Goal: Information Seeking & Learning: Learn about a topic

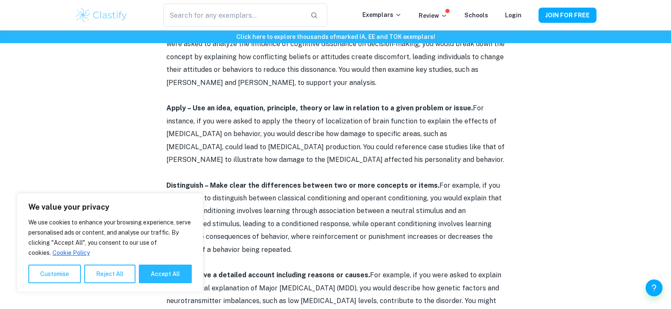
scroll to position [677, 0]
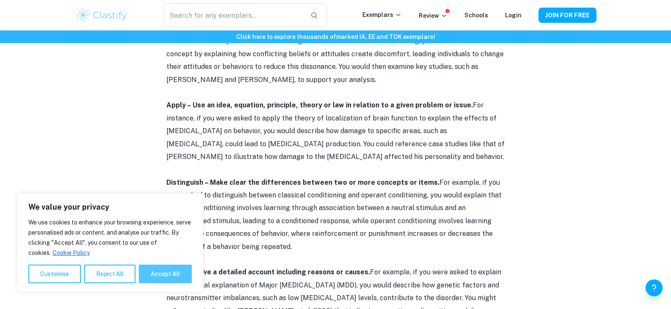
click at [163, 271] on button "Accept All" at bounding box center [165, 274] width 53 height 19
checkbox input "true"
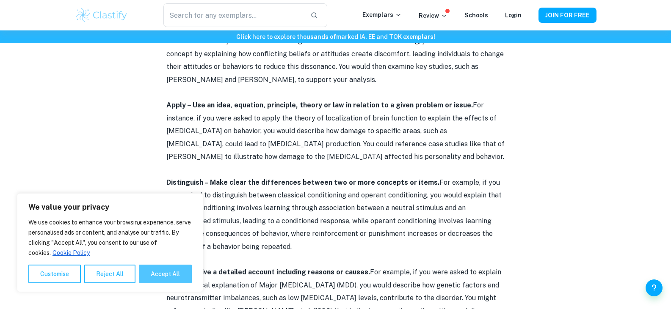
checkbox input "true"
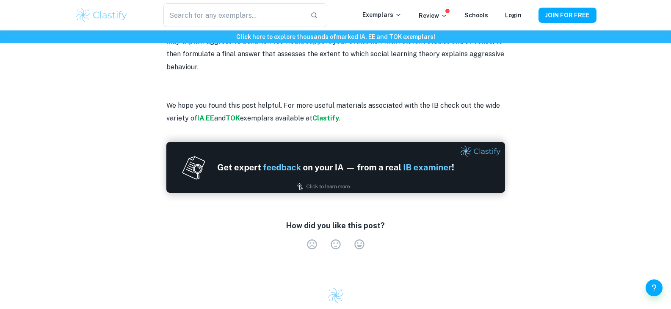
scroll to position [1693, 0]
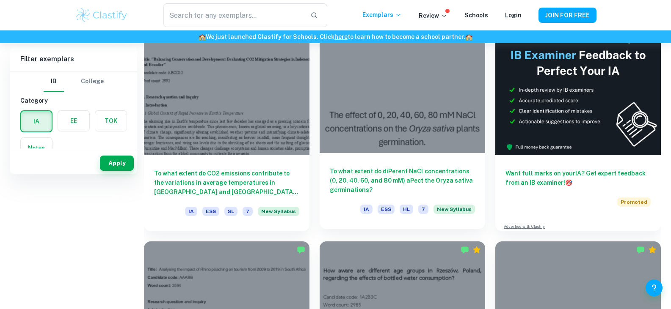
scroll to position [42, 0]
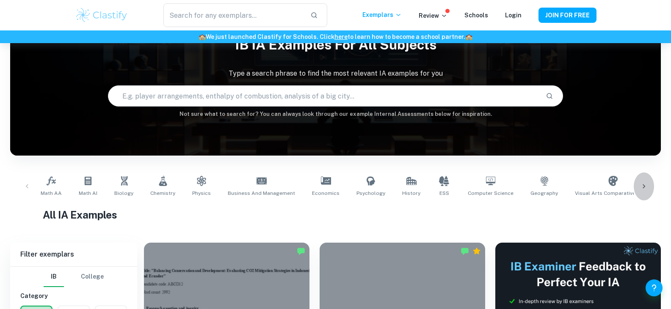
click at [648, 188] on icon at bounding box center [644, 186] width 8 height 8
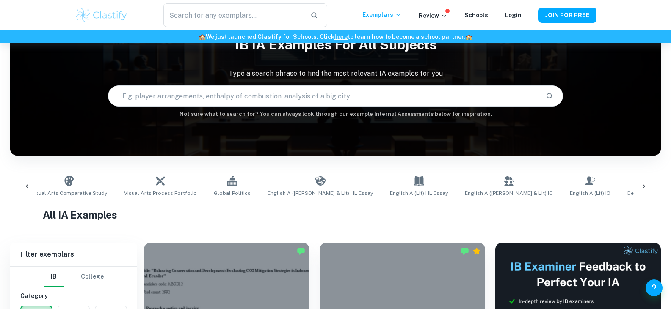
scroll to position [0, 544]
click at [648, 188] on div "Math AA Math AI Biology Chemistry Physics Business and Management Economics Psy…" at bounding box center [335, 187] width 637 height 28
click at [644, 186] on div "Math AA Math AI Biology Chemistry Physics Business and Management Economics Psy…" at bounding box center [335, 187] width 637 height 28
click at [30, 184] on icon at bounding box center [27, 186] width 8 height 8
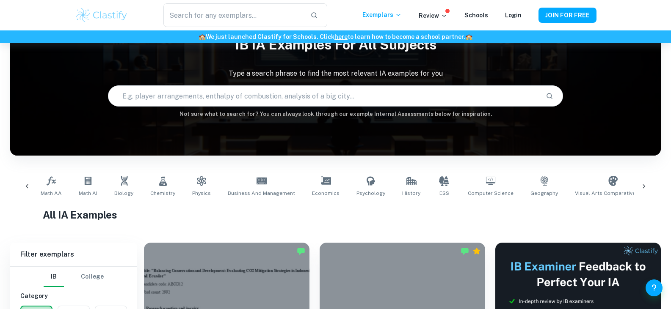
scroll to position [0, 0]
click at [30, 185] on div "Math AA Math AI Biology Chemistry Physics Business and Management Economics Psy…" at bounding box center [335, 187] width 637 height 28
click at [28, 186] on div "Math AA Math AI Biology Chemistry Physics Business and Management Economics Psy…" at bounding box center [335, 187] width 637 height 28
click at [367, 189] on link "Psychology" at bounding box center [371, 187] width 36 height 28
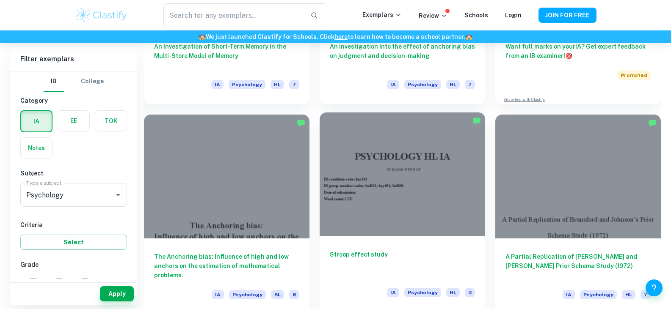
scroll to position [466, 0]
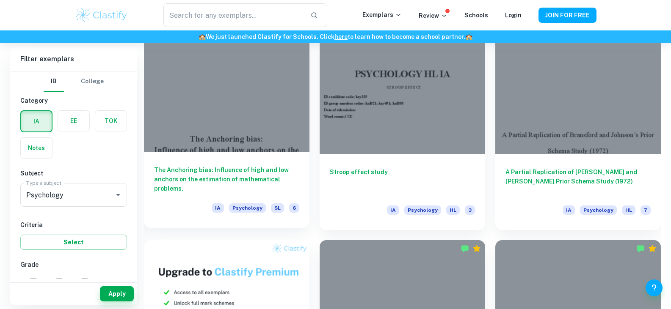
click at [214, 110] on div at bounding box center [227, 90] width 166 height 124
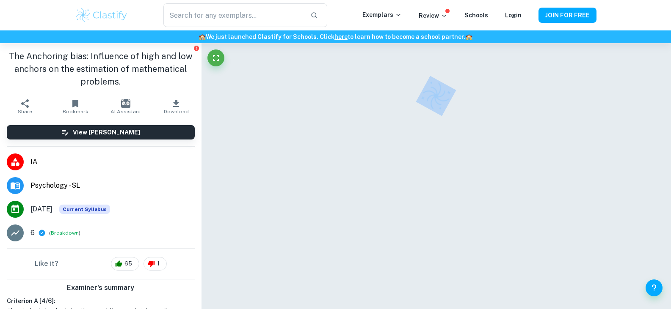
scroll to position [42, 0]
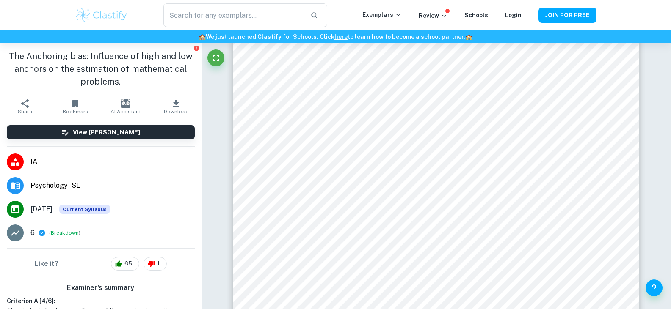
click at [73, 235] on button "Breakdown" at bounding box center [65, 233] width 28 height 8
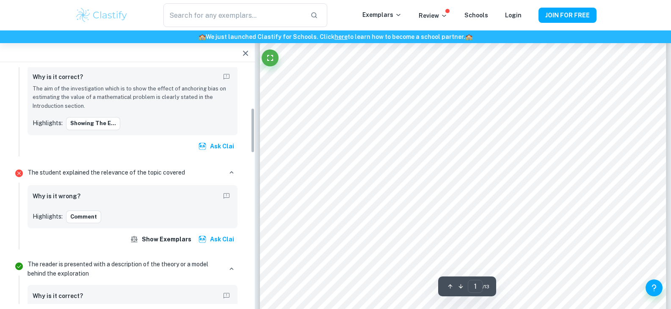
scroll to position [212, 0]
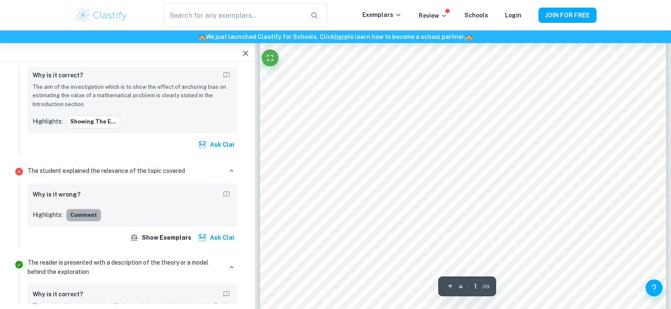
click at [74, 213] on button "Comment" at bounding box center [83, 215] width 35 height 13
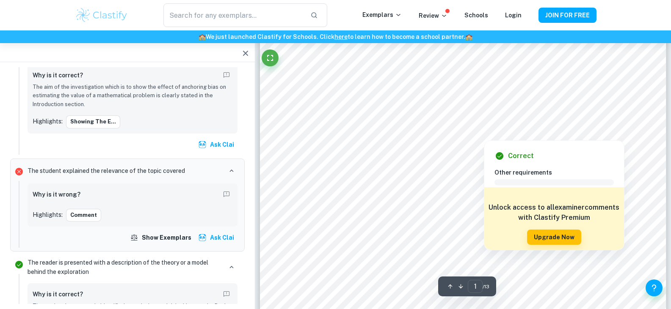
click at [485, 137] on div "Correct Other requirements Comment Unlock access to all examiner comments with …" at bounding box center [554, 193] width 141 height 114
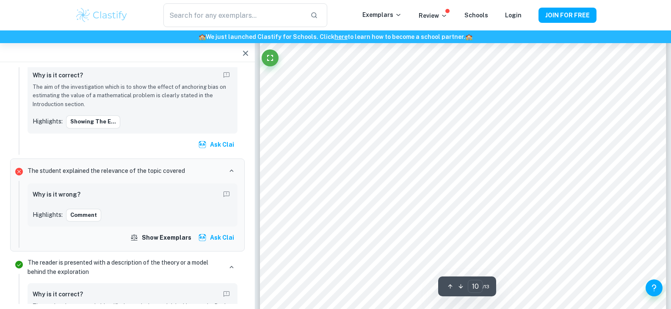
scroll to position [5447, 0]
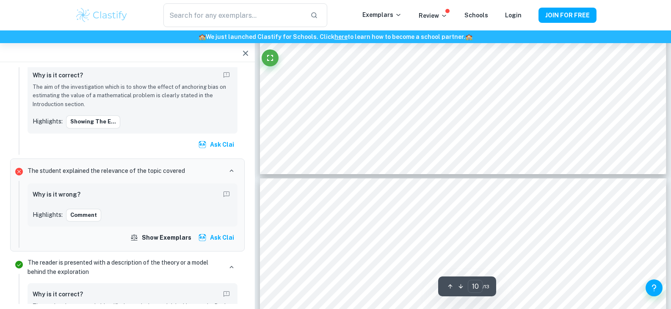
type input "11"
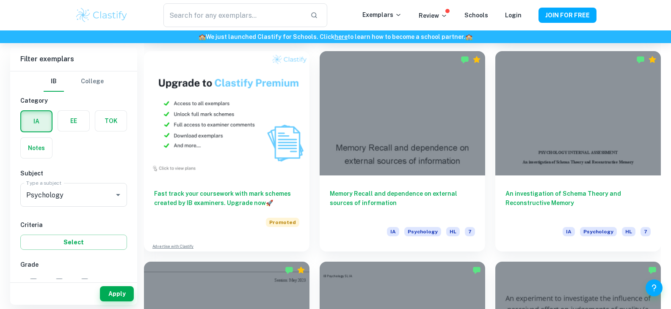
scroll to position [677, 0]
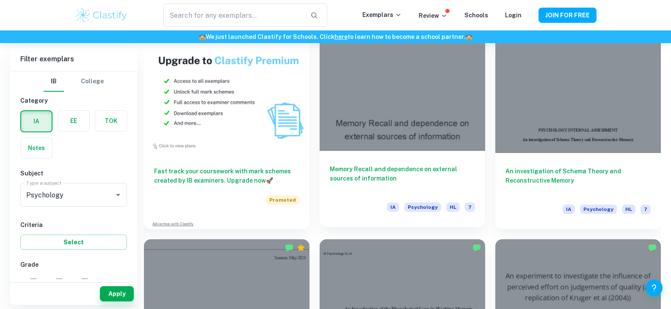
click at [388, 125] on div at bounding box center [403, 89] width 166 height 124
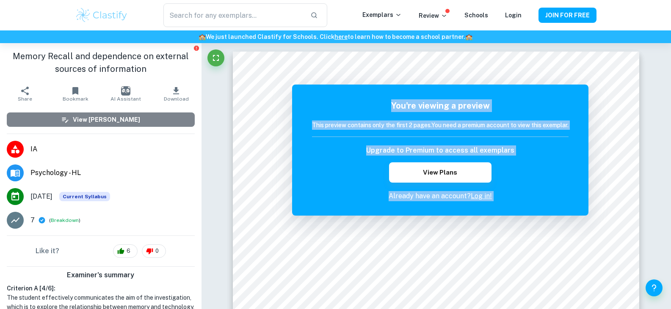
click at [107, 119] on h6 "View Mark Scheme" at bounding box center [106, 119] width 67 height 9
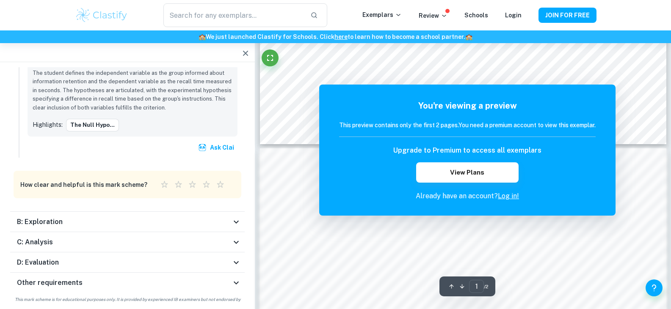
scroll to position [550, 0]
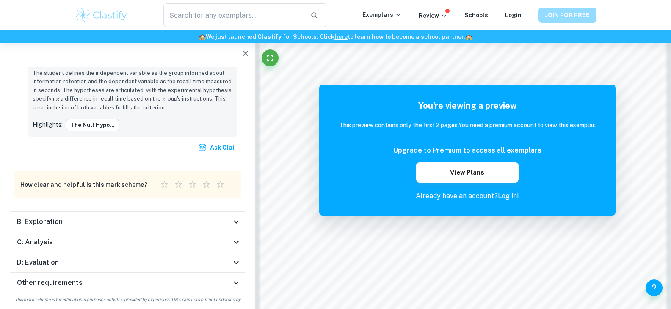
click at [576, 14] on button "JOIN FOR FREE" at bounding box center [567, 15] width 58 height 15
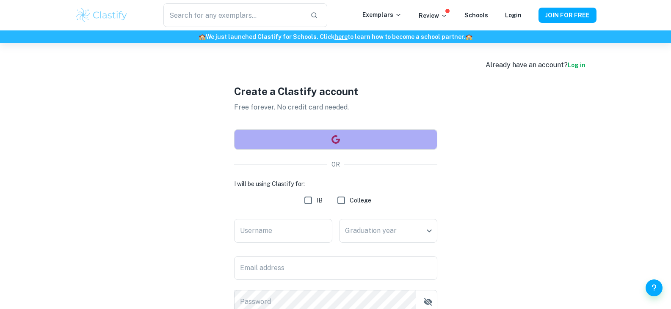
click at [335, 141] on icon "button" at bounding box center [336, 140] width 10 height 10
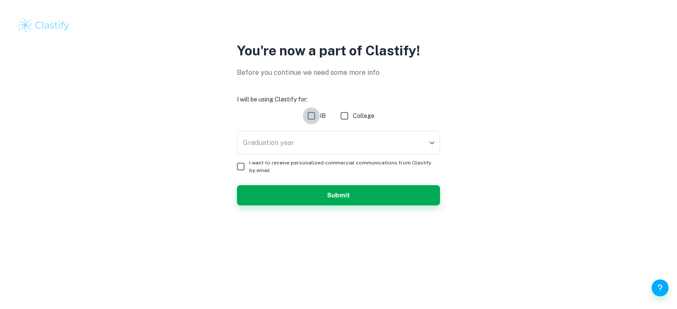
click at [312, 116] on input "IB" at bounding box center [311, 116] width 17 height 17
checkbox input "true"
click at [311, 149] on body "We value your privacy We use cookies to enhance your browsing experience, serve…" at bounding box center [338, 154] width 677 height 309
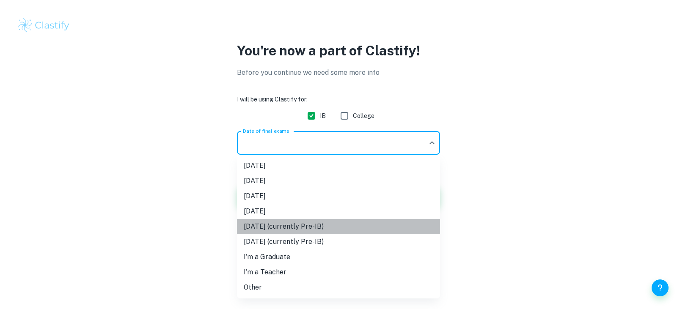
click at [306, 226] on li "May 2027 (currently Pre-IB)" at bounding box center [338, 226] width 203 height 15
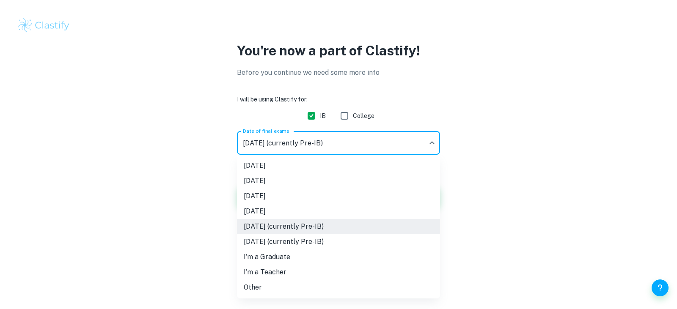
click at [330, 149] on body "We value your privacy We use cookies to enhance your browsing experience, serve…" at bounding box center [338, 154] width 677 height 309
click at [282, 272] on li "I'm a Teacher" at bounding box center [338, 272] width 203 height 15
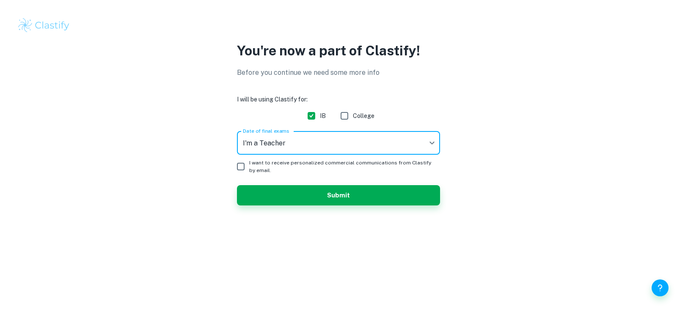
type input "Teacher"
click at [299, 196] on button "Submit" at bounding box center [338, 195] width 203 height 20
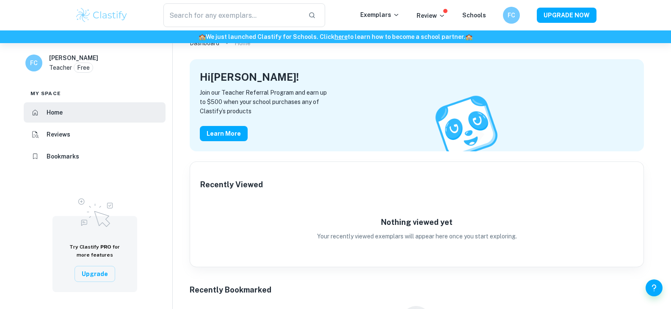
scroll to position [23, 0]
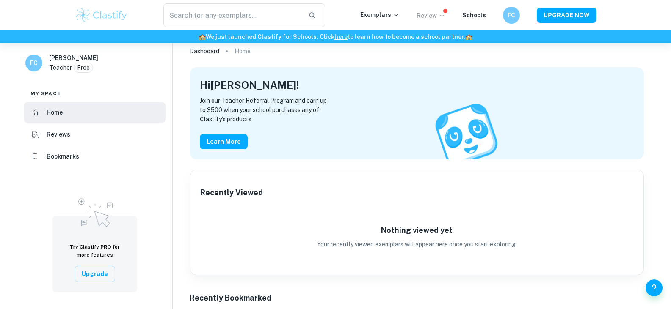
click at [432, 18] on p "Review" at bounding box center [431, 15] width 29 height 9
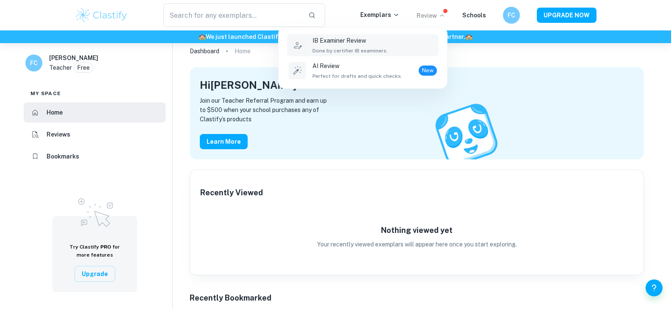
click at [398, 48] on div "IB Examiner Review Done by certifier IB examiners." at bounding box center [374, 45] width 124 height 19
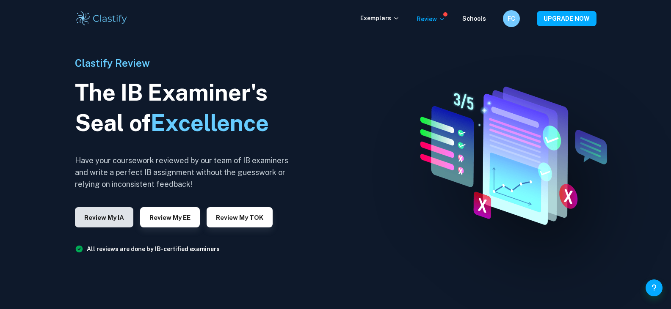
click at [110, 224] on button "Review my IA" at bounding box center [104, 217] width 58 height 20
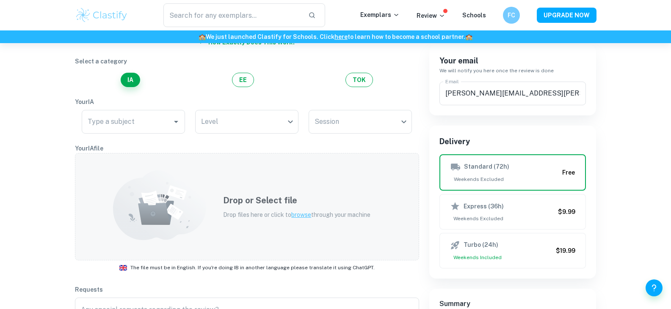
scroll to position [85, 0]
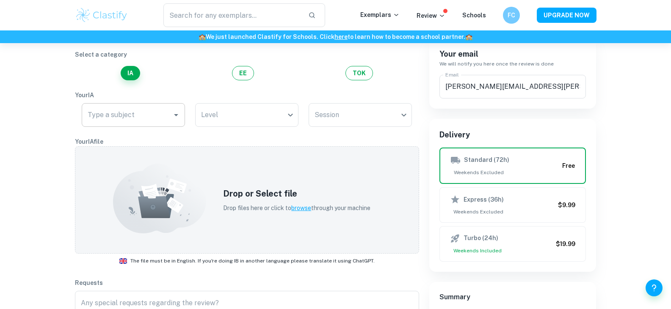
click at [142, 117] on input "Type a subject" at bounding box center [127, 115] width 83 height 16
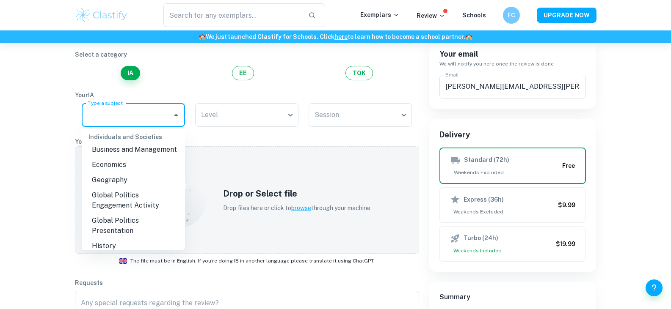
scroll to position [169, 0]
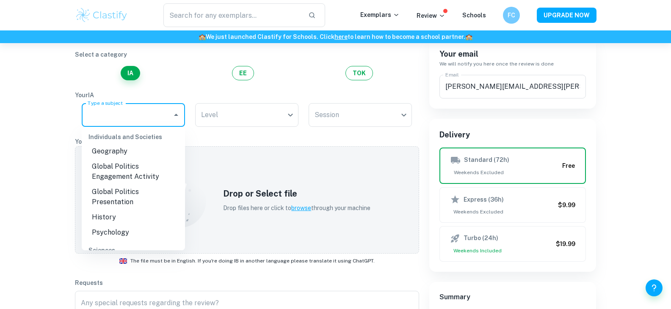
click at [129, 225] on li "Psychology" at bounding box center [133, 232] width 103 height 15
type input "Psychology"
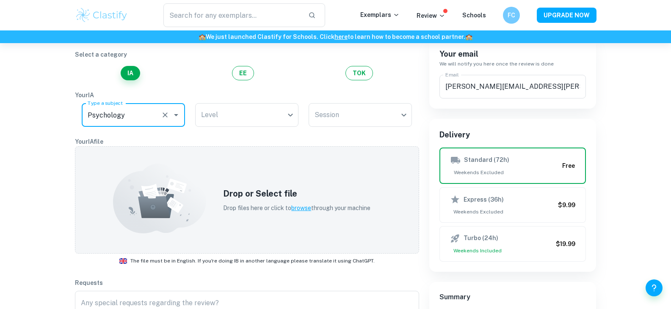
click at [226, 129] on div "Level ​ Level" at bounding box center [246, 116] width 103 height 27
click at [240, 115] on body "We value your privacy We use cookies to enhance your browsing experience, serve…" at bounding box center [335, 113] width 671 height 309
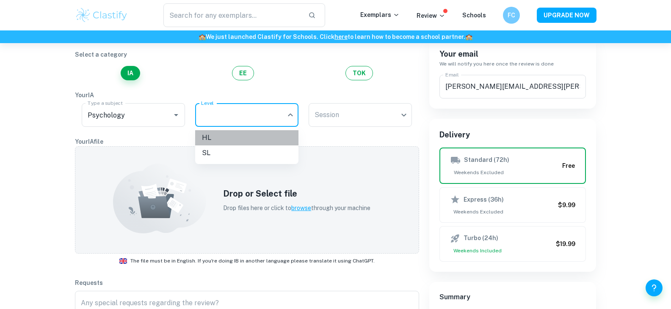
click at [243, 143] on li "HL" at bounding box center [246, 137] width 103 height 15
type input "HL"
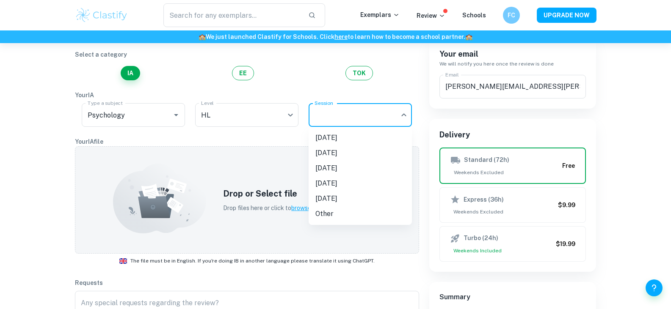
click at [338, 123] on body "We value your privacy We use cookies to enhance your browsing experience, serve…" at bounding box center [335, 113] width 671 height 309
click at [341, 200] on li "May 2027" at bounding box center [360, 198] width 103 height 15
type input "M27"
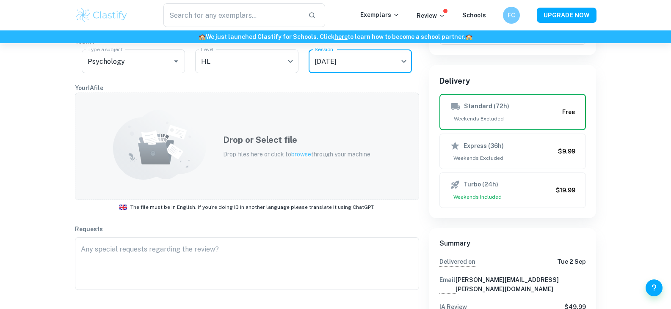
scroll to position [127, 0]
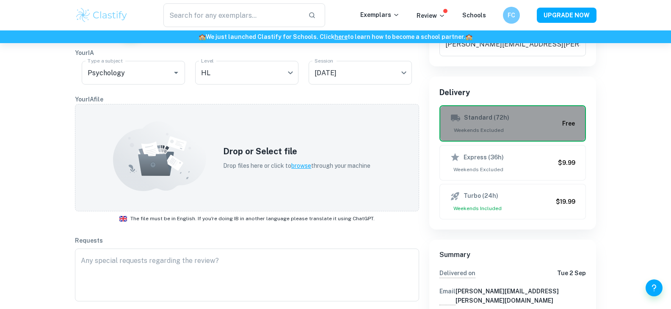
click at [484, 131] on span "Weekends Excluded" at bounding box center [504, 131] width 109 height 8
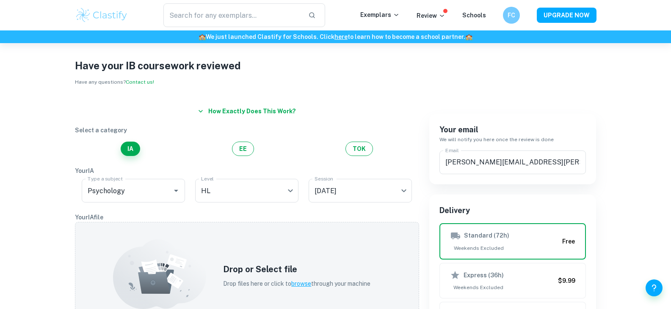
scroll to position [0, 0]
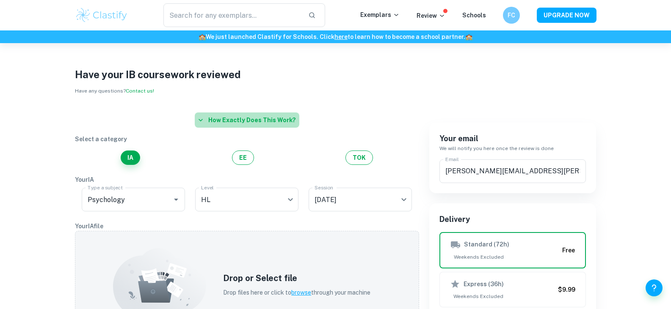
click at [273, 122] on button "How exactly does this work?" at bounding box center [247, 120] width 105 height 15
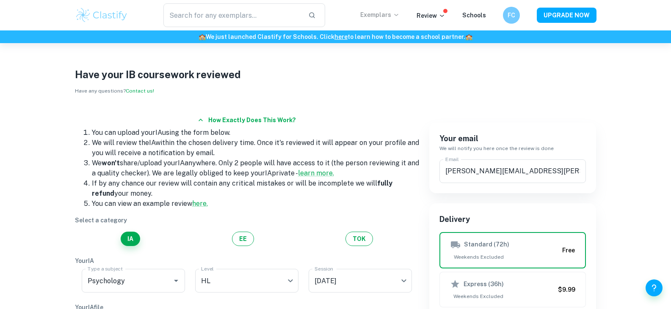
click at [392, 17] on p "Exemplars" at bounding box center [379, 14] width 39 height 9
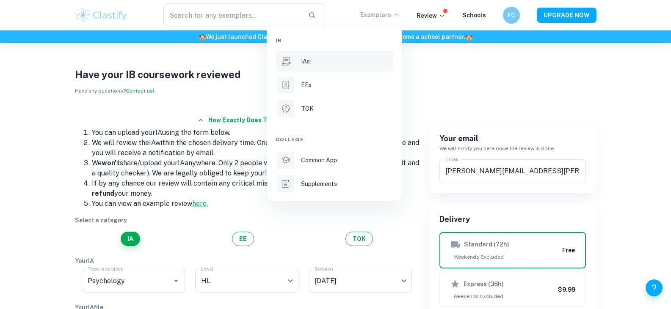
click at [326, 64] on div "IAs" at bounding box center [346, 61] width 91 height 9
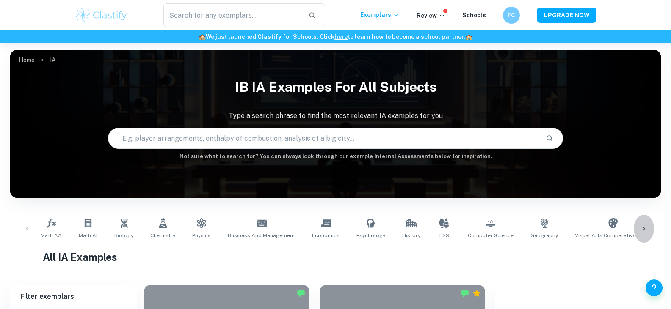
click at [642, 234] on div at bounding box center [644, 229] width 20 height 28
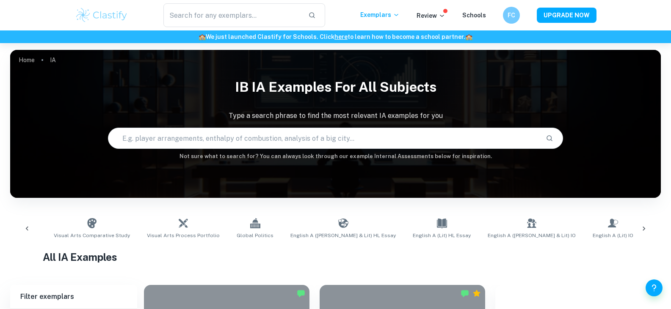
scroll to position [0, 544]
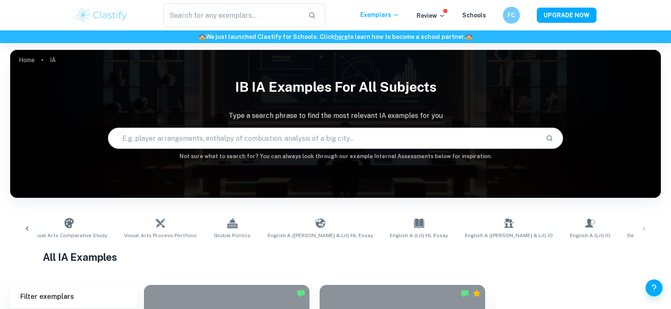
click at [32, 233] on div at bounding box center [27, 229] width 20 height 28
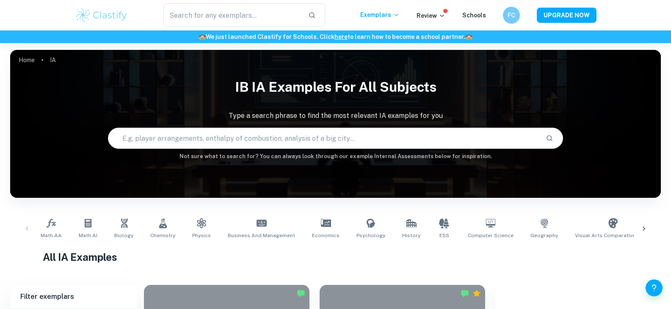
scroll to position [0, 0]
click at [359, 233] on span "Psychology" at bounding box center [370, 236] width 29 height 8
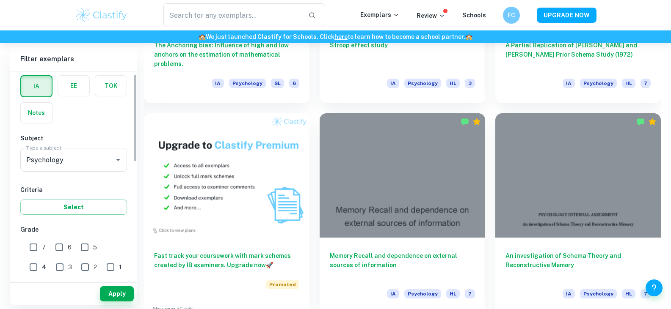
scroll to position [127, 0]
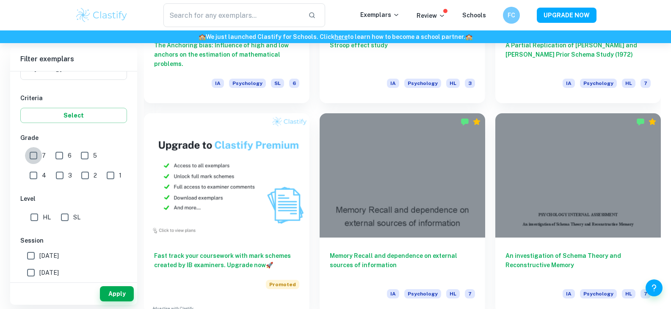
click at [36, 158] on input "7" at bounding box center [33, 155] width 17 height 17
checkbox input "true"
click at [39, 216] on input "HL" at bounding box center [34, 217] width 17 height 17
checkbox input "true"
click at [120, 294] on button "Apply" at bounding box center [117, 294] width 34 height 15
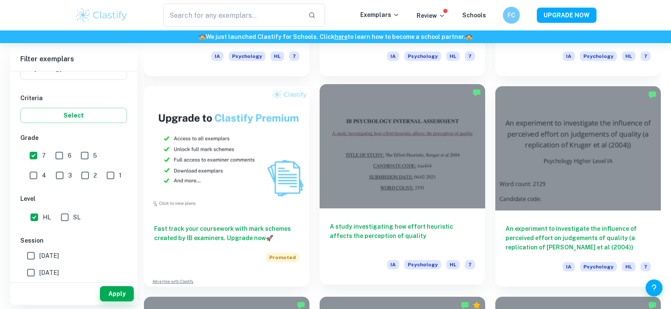
scroll to position [635, 0]
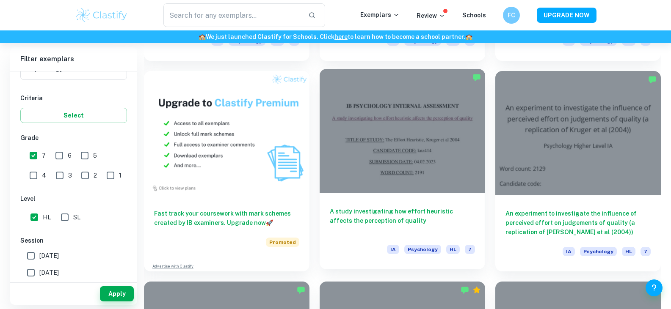
click at [425, 163] on div at bounding box center [403, 131] width 166 height 124
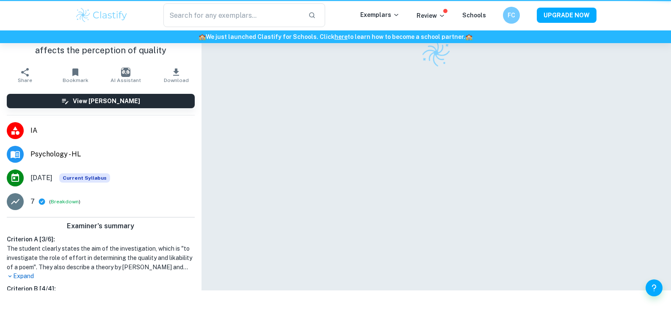
click at [425, 163] on div at bounding box center [436, 145] width 406 height 291
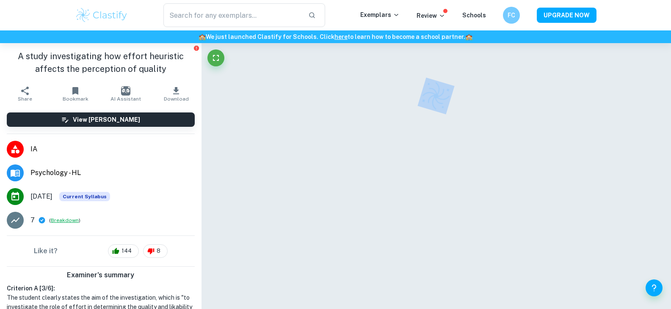
click at [58, 219] on button "Breakdown" at bounding box center [65, 221] width 28 height 8
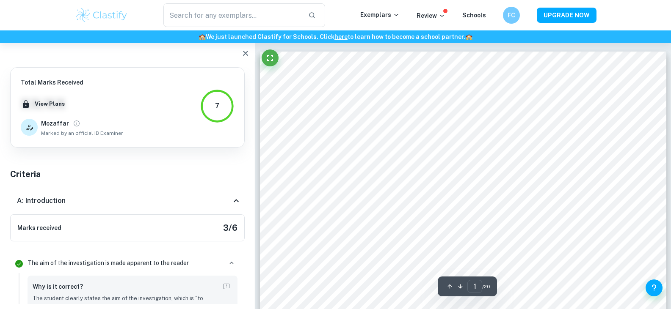
click at [140, 228] on div "Marks received 3 / 6" at bounding box center [127, 228] width 235 height 27
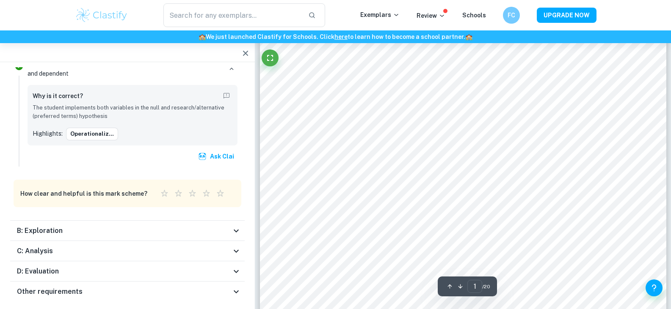
scroll to position [85, 0]
click at [128, 226] on div "B: Exploration" at bounding box center [124, 231] width 214 height 10
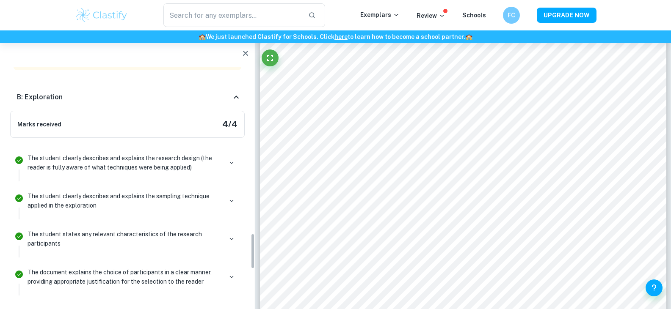
scroll to position [1083, 0]
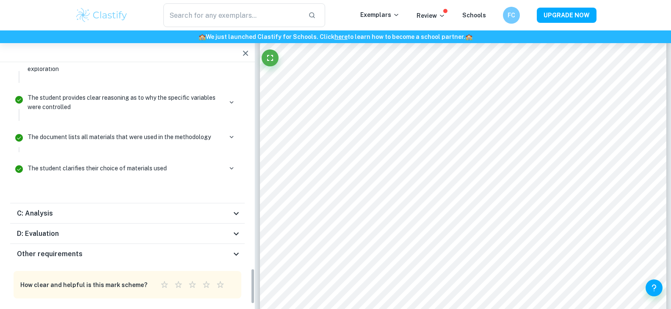
click at [81, 209] on div "C: Analysis" at bounding box center [124, 214] width 214 height 10
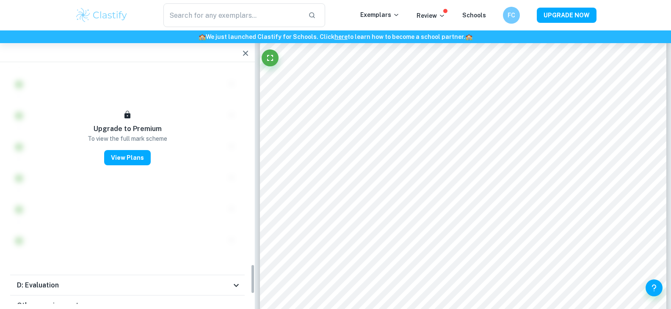
scroll to position [1647, 0]
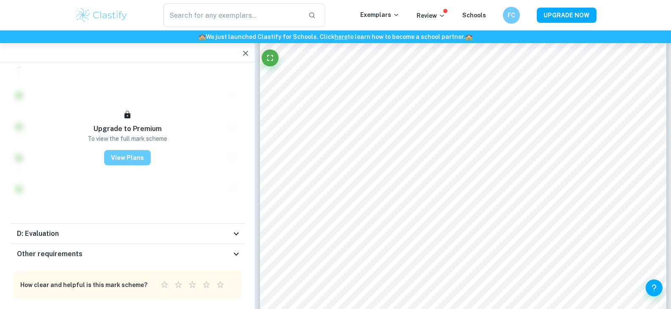
click at [124, 150] on button "View Plans" at bounding box center [127, 157] width 47 height 15
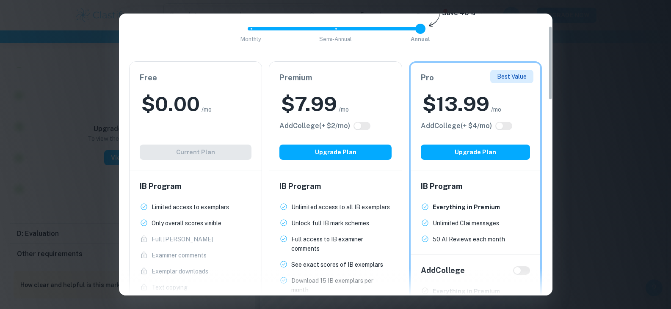
scroll to position [42, 0]
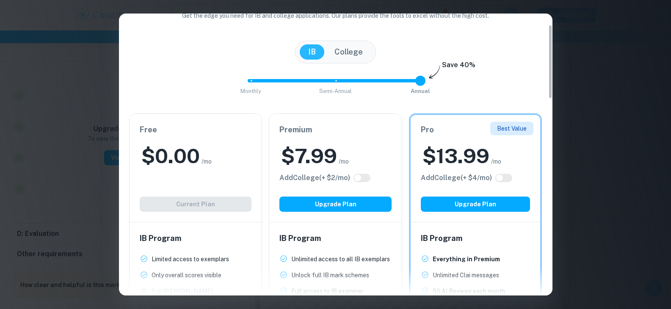
click at [421, 82] on span at bounding box center [420, 81] width 10 height 10
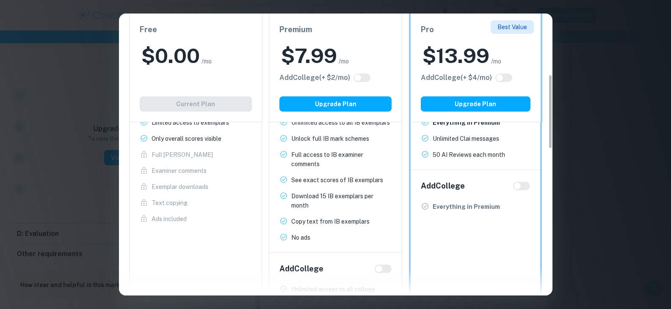
scroll to position [127, 0]
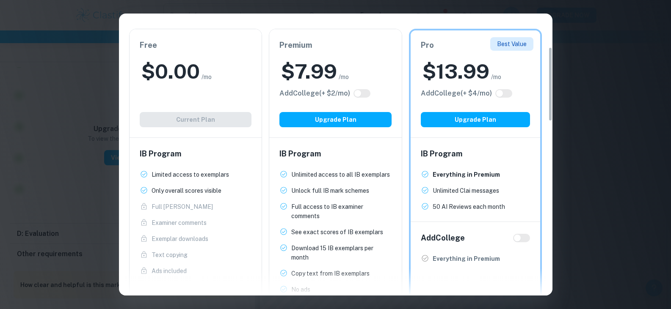
click at [353, 78] on div "$ 7.99 /mo" at bounding box center [335, 71] width 112 height 27
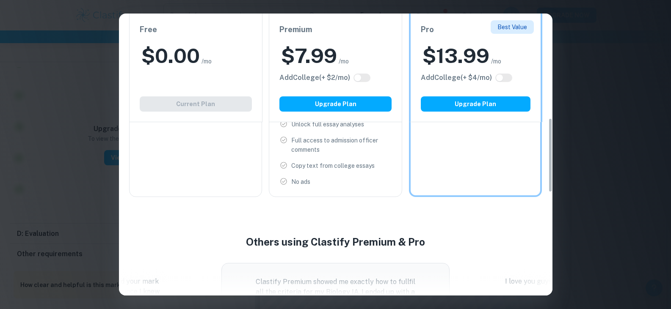
scroll to position [423, 0]
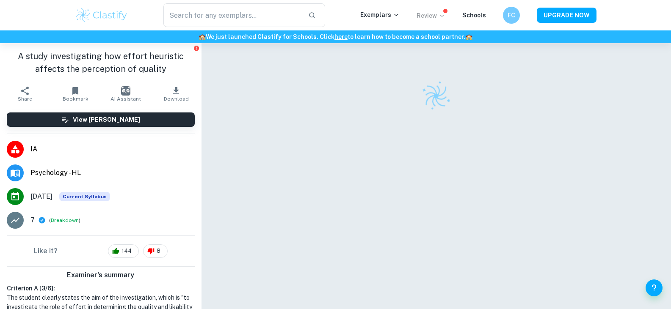
click at [430, 12] on p "Review" at bounding box center [431, 15] width 29 height 9
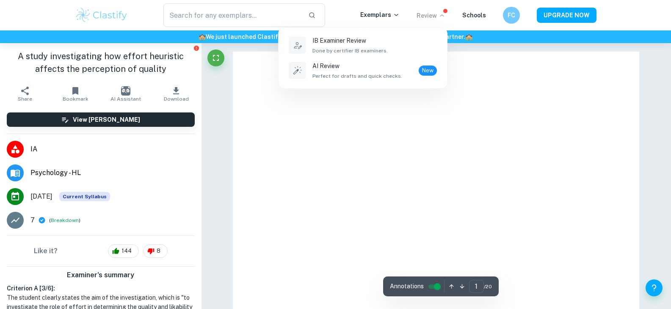
click at [370, 152] on div at bounding box center [335, 154] width 671 height 309
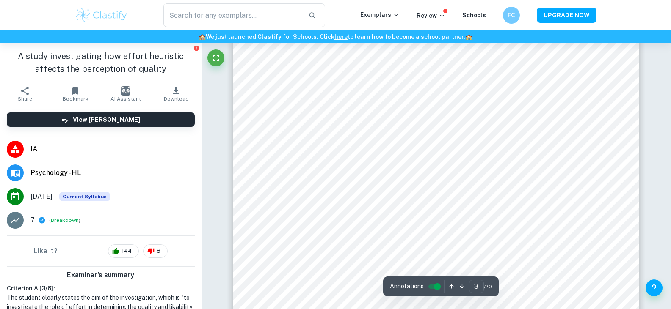
scroll to position [1270, 0]
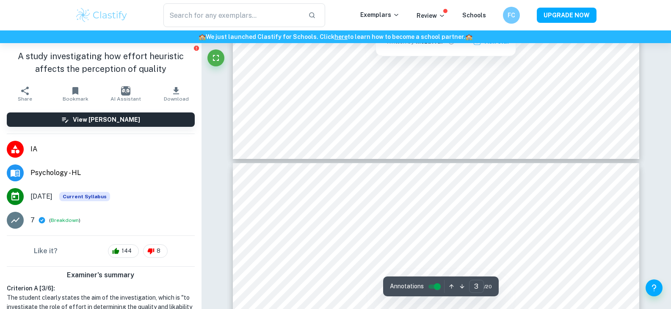
type input "4"
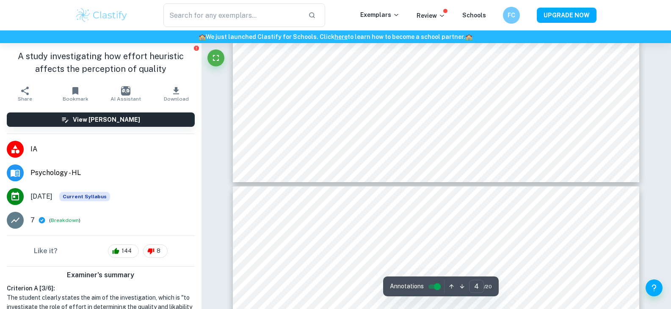
scroll to position [2117, 0]
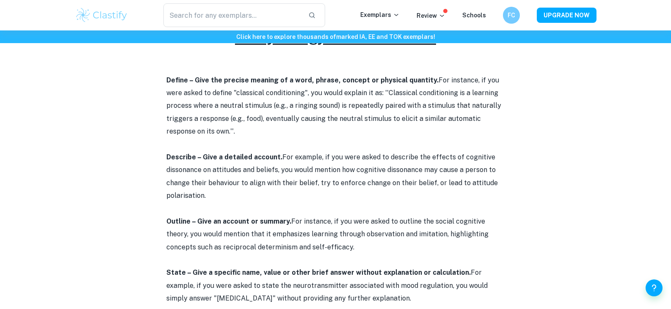
scroll to position [423, 0]
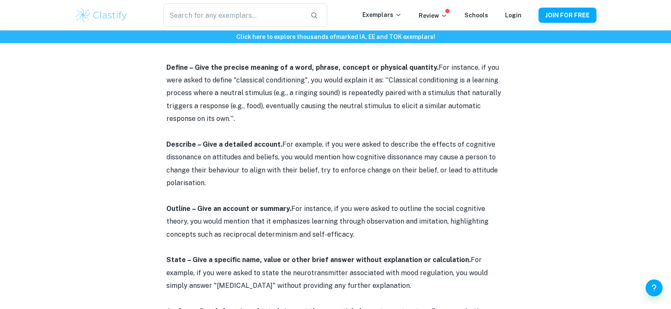
scroll to position [409, 0]
